Goal: Navigation & Orientation: Find specific page/section

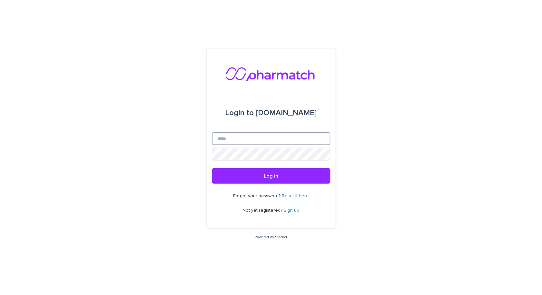
click at [242, 135] on input "Email" at bounding box center [271, 138] width 118 height 13
type input "**********"
click at [212, 168] on button "Log in" at bounding box center [271, 175] width 118 height 15
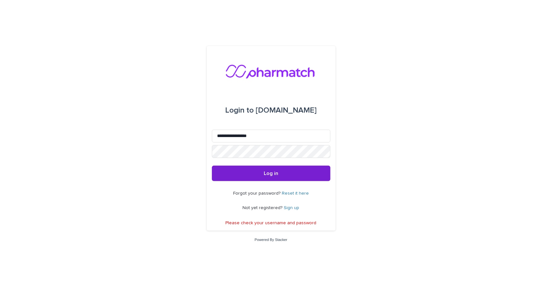
click at [269, 172] on span "Log in" at bounding box center [271, 173] width 14 height 5
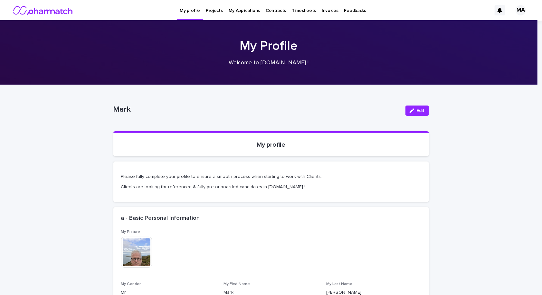
click at [211, 11] on p "Projects" at bounding box center [214, 7] width 17 height 14
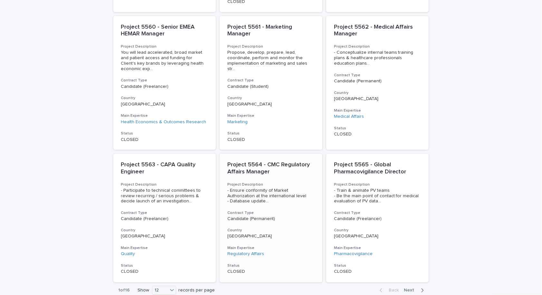
scroll to position [434, 0]
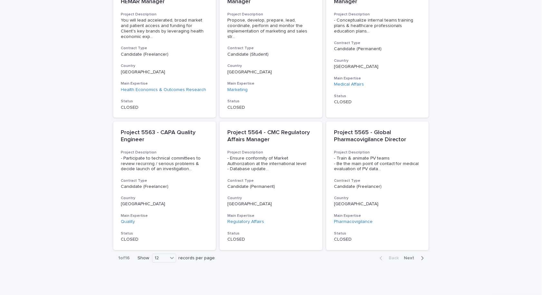
click at [409, 256] on span "Next" at bounding box center [411, 258] width 14 height 5
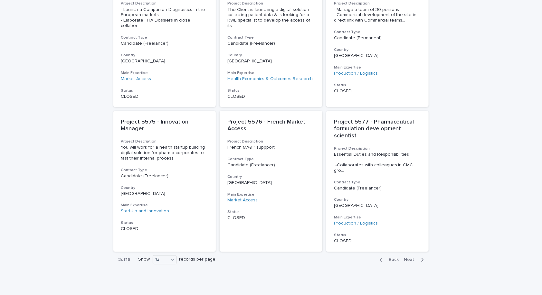
click at [408, 252] on div "Back Next" at bounding box center [401, 260] width 54 height 16
click at [408, 258] on span "Next" at bounding box center [411, 260] width 14 height 5
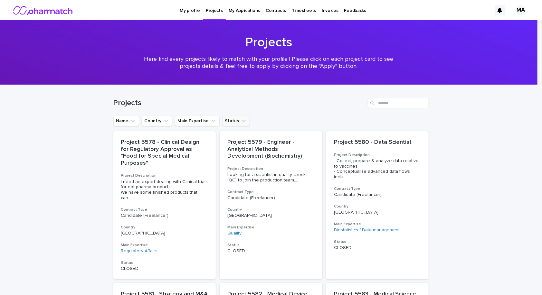
click at [230, 120] on button "Status" at bounding box center [236, 121] width 28 height 10
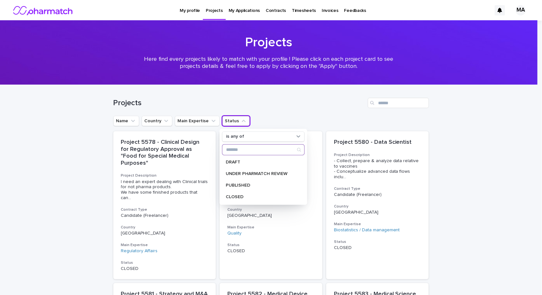
click at [238, 152] on input "Search" at bounding box center [263, 150] width 82 height 10
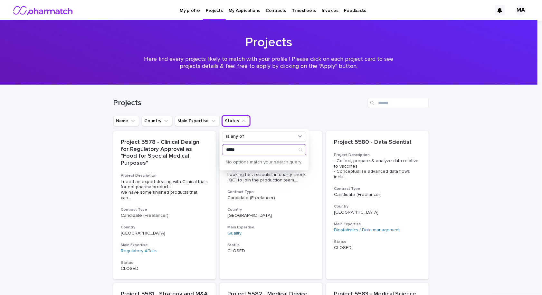
type input "*****"
click at [293, 122] on div "Name Country Main Expertise Status is any of ***** No options match your search…" at bounding box center [270, 121] width 315 height 10
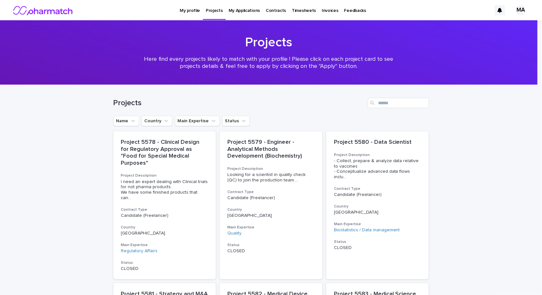
click at [236, 10] on p "My Applications" at bounding box center [243, 7] width 31 height 14
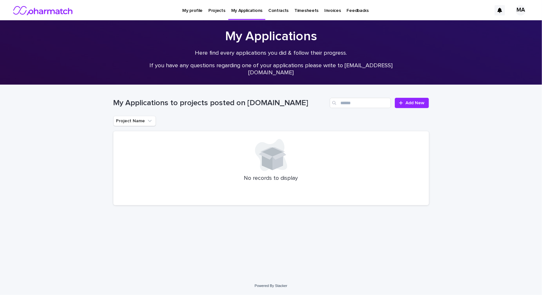
click at [347, 10] on p "Feedbacks" at bounding box center [358, 7] width 22 height 14
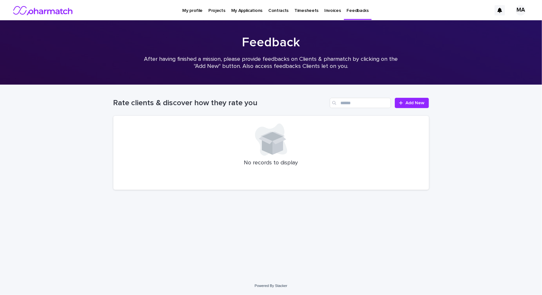
click at [236, 11] on p "My Applications" at bounding box center [246, 7] width 31 height 14
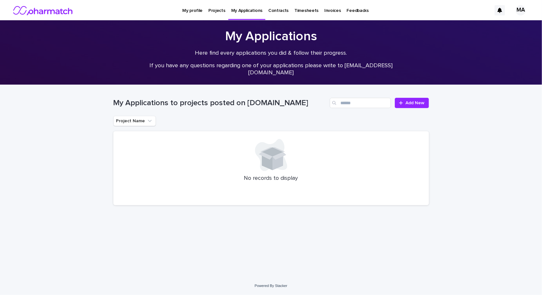
click at [217, 11] on p "Projects" at bounding box center [216, 7] width 17 height 14
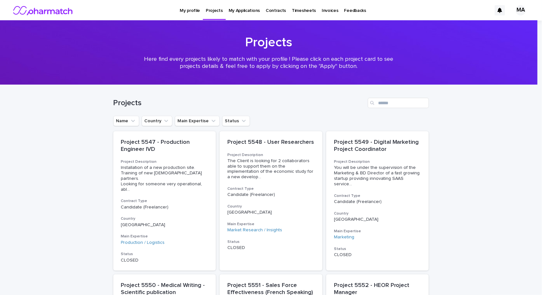
click at [344, 8] on p "Feedbacks" at bounding box center [355, 7] width 22 height 14
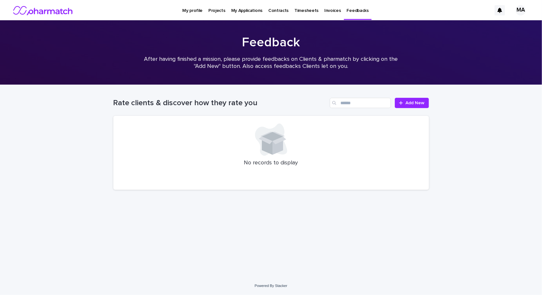
click at [324, 10] on p "Invoices" at bounding box center [332, 7] width 17 height 14
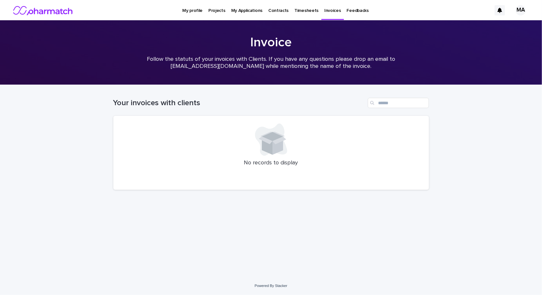
click at [192, 9] on p "My profile" at bounding box center [192, 7] width 20 height 14
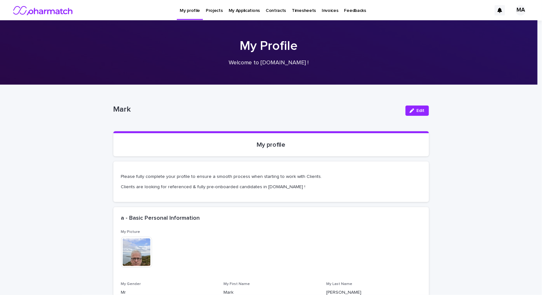
click at [216, 12] on p "Projects" at bounding box center [214, 7] width 17 height 14
